Goal: Find specific page/section: Find specific page/section

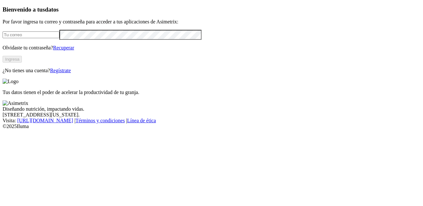
type input "[EMAIL_ADDRESS][DOMAIN_NAME]"
click at [22, 63] on button "Ingresa" at bounding box center [12, 59] width 19 height 7
